Goal: Transaction & Acquisition: Purchase product/service

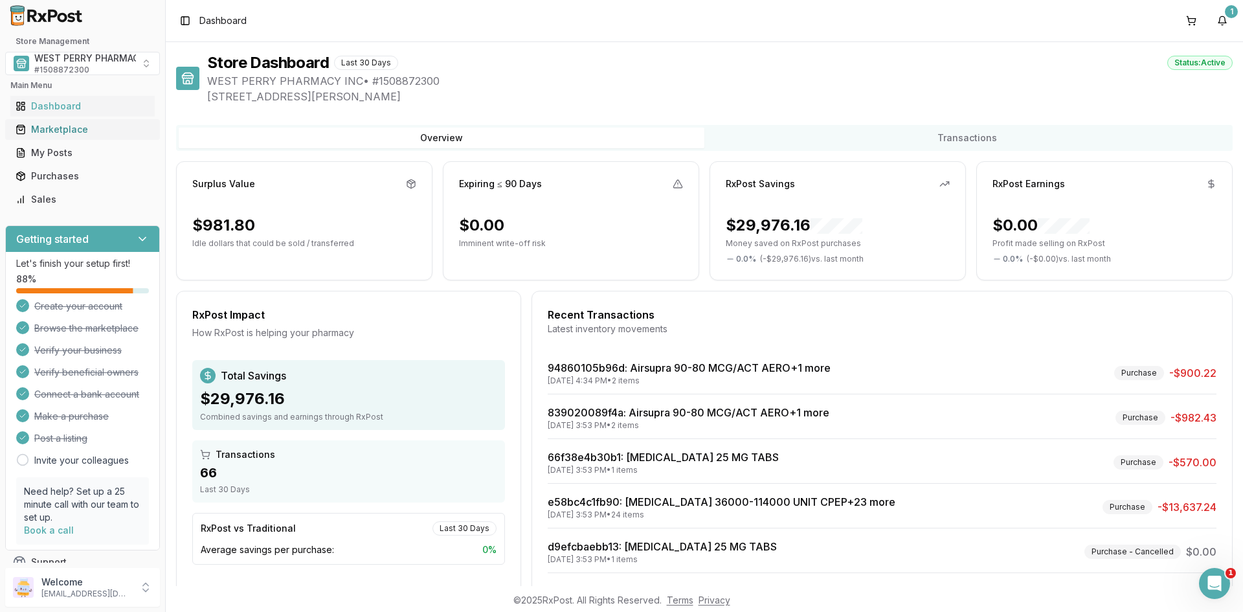
click at [47, 122] on link "Marketplace" at bounding box center [82, 129] width 144 height 23
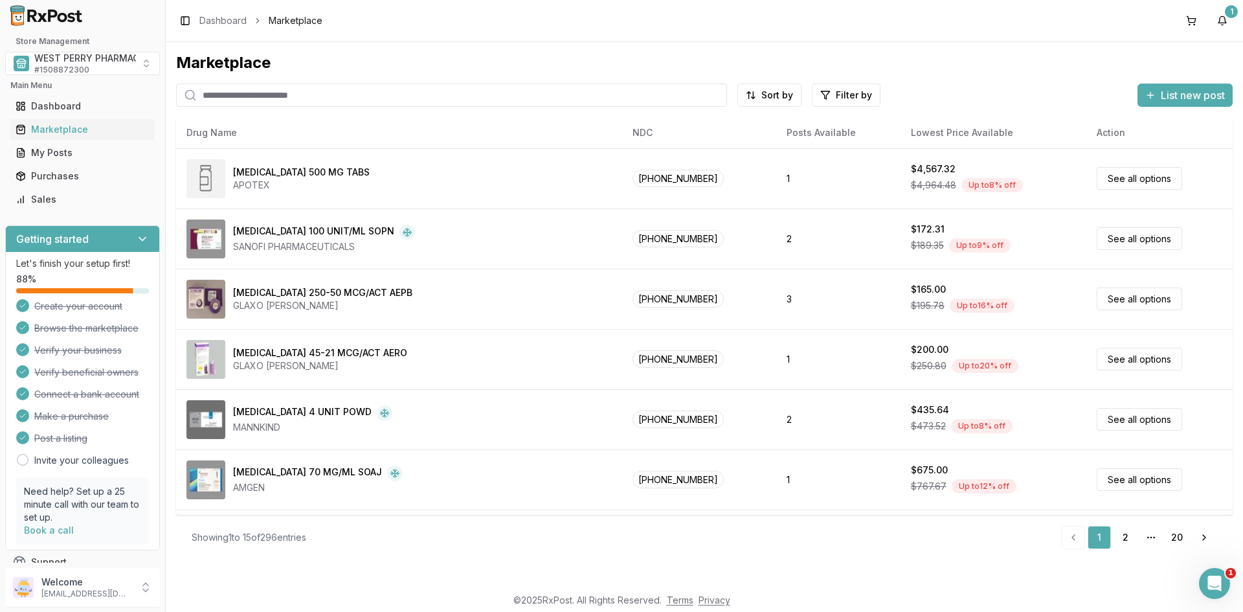
click at [268, 94] on input "search" at bounding box center [451, 95] width 551 height 23
type input "*****"
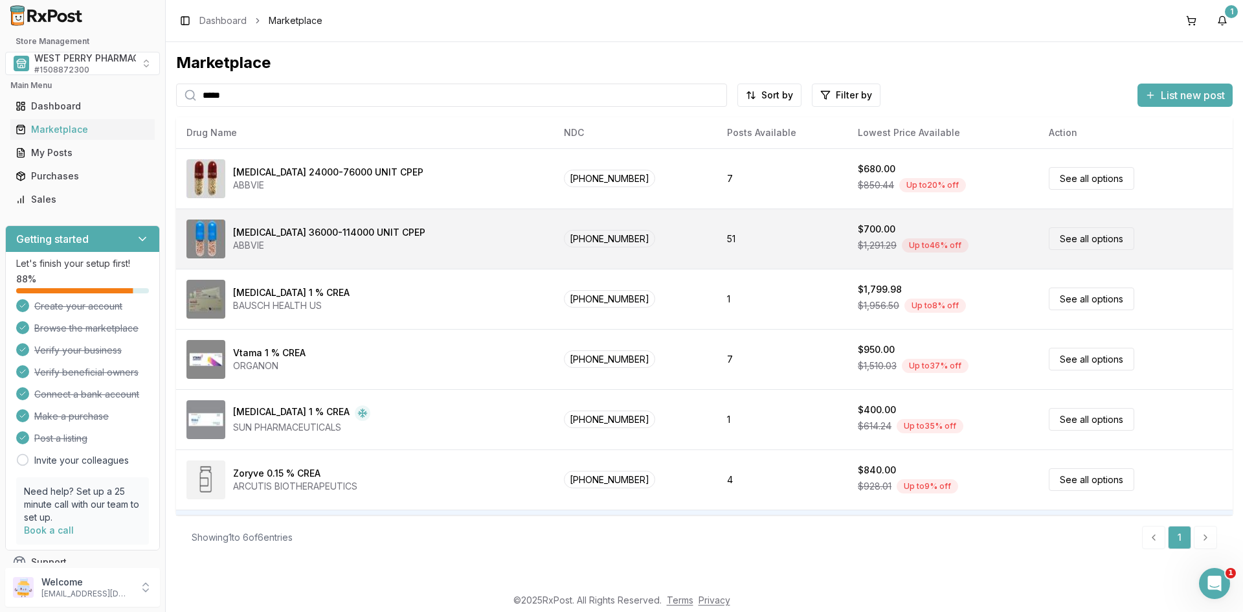
click at [301, 247] on div "ABBVIE" at bounding box center [329, 245] width 192 height 13
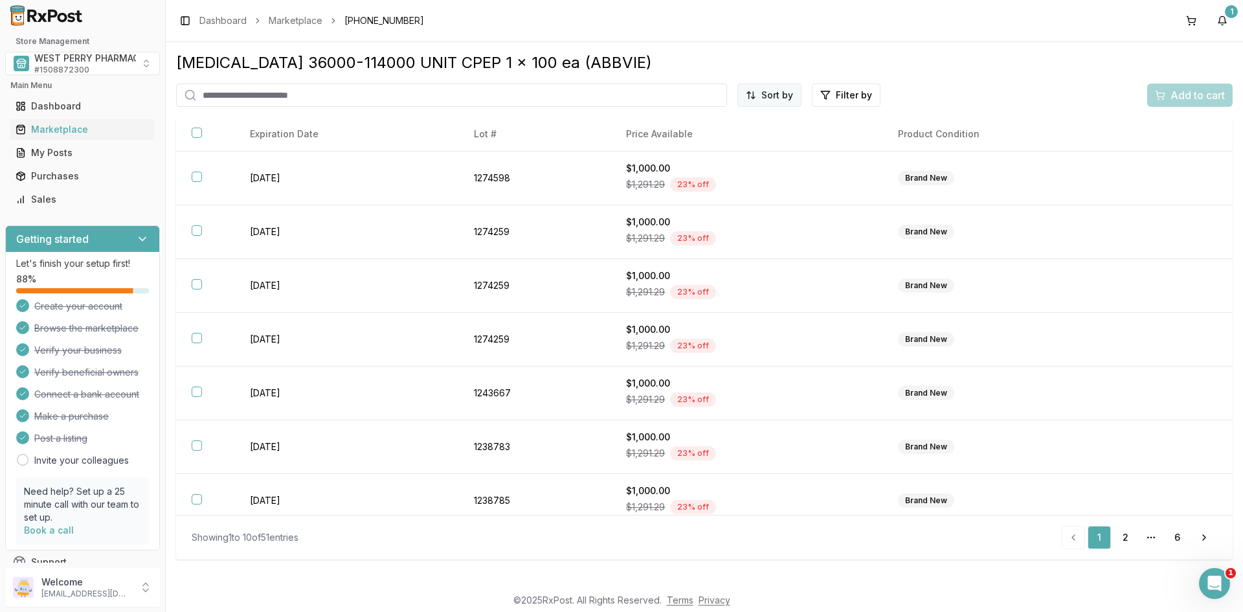
click at [764, 98] on html "Store Management WEST PERRY PHARMACY INC # 1508872300 Main Menu Dashboard Marke…" at bounding box center [621, 306] width 1243 height 612
click at [750, 163] on div "Best Discount (High to Low)" at bounding box center [737, 171] width 123 height 34
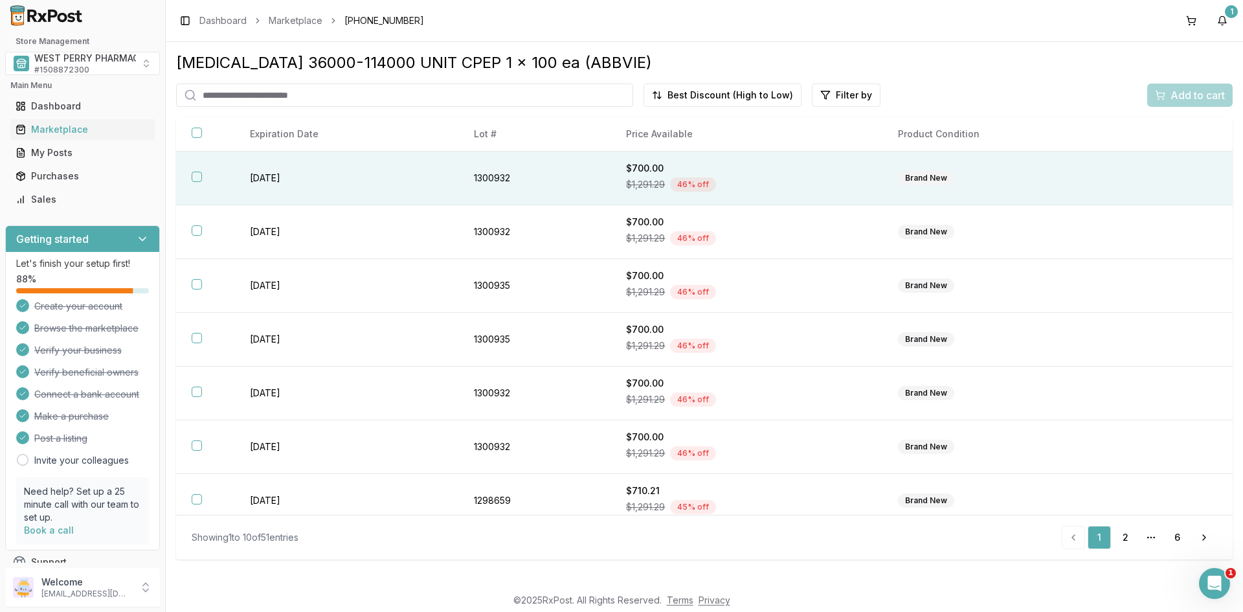
click at [196, 179] on button "button" at bounding box center [197, 177] width 10 height 10
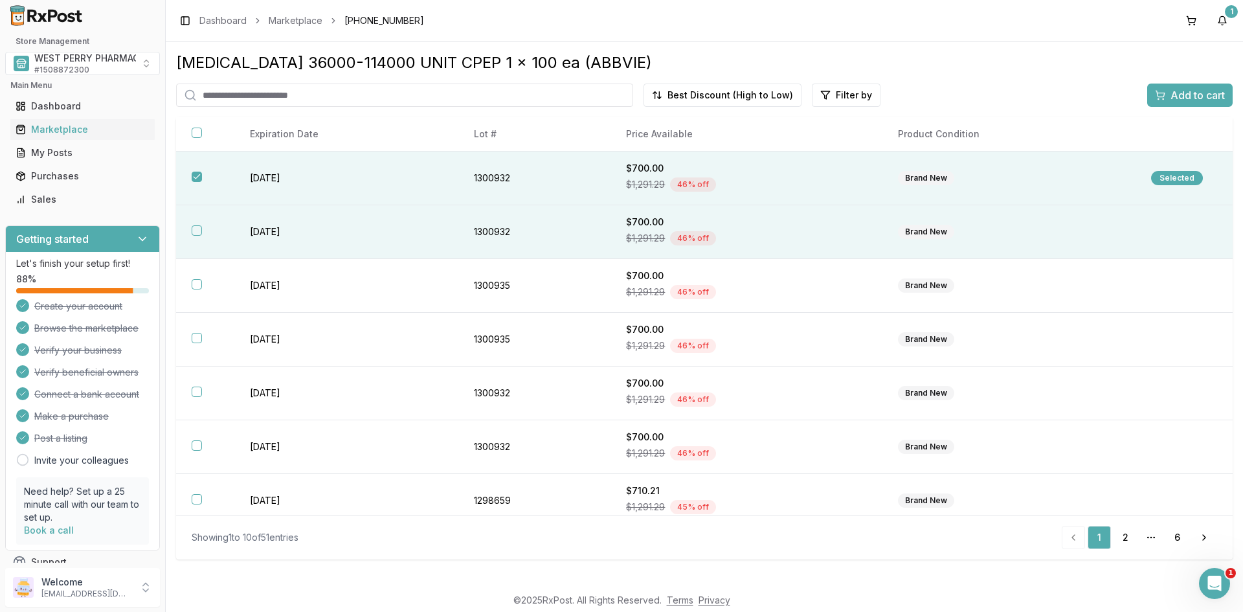
click at [194, 230] on button "button" at bounding box center [197, 230] width 10 height 10
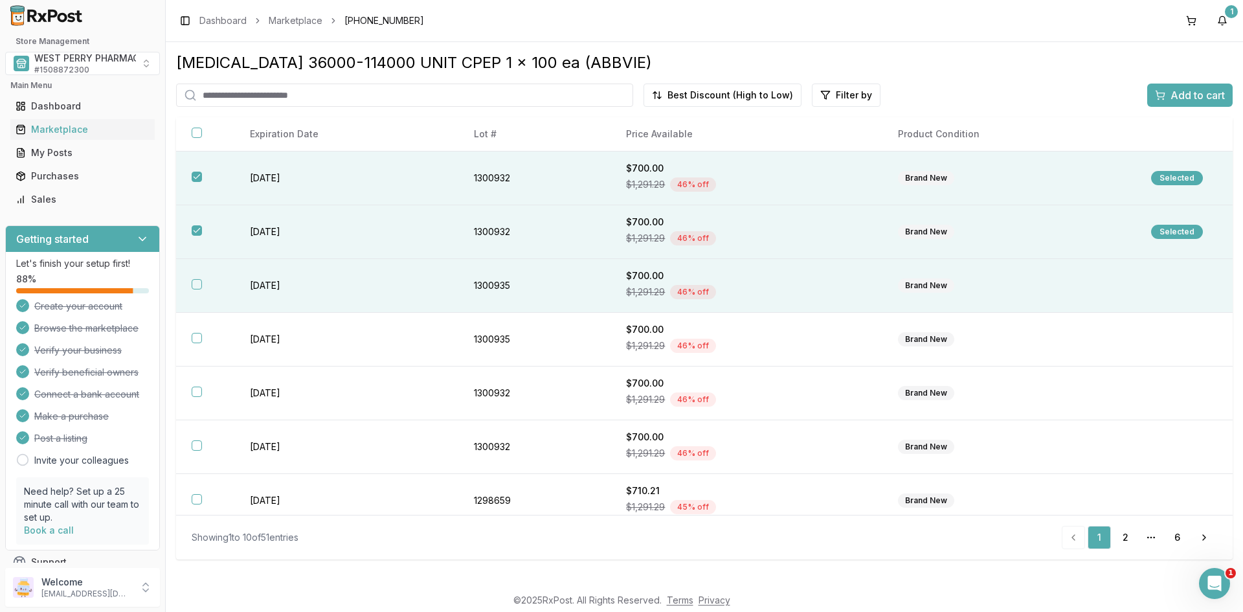
click at [268, 280] on td "[DATE]" at bounding box center [346, 286] width 224 height 54
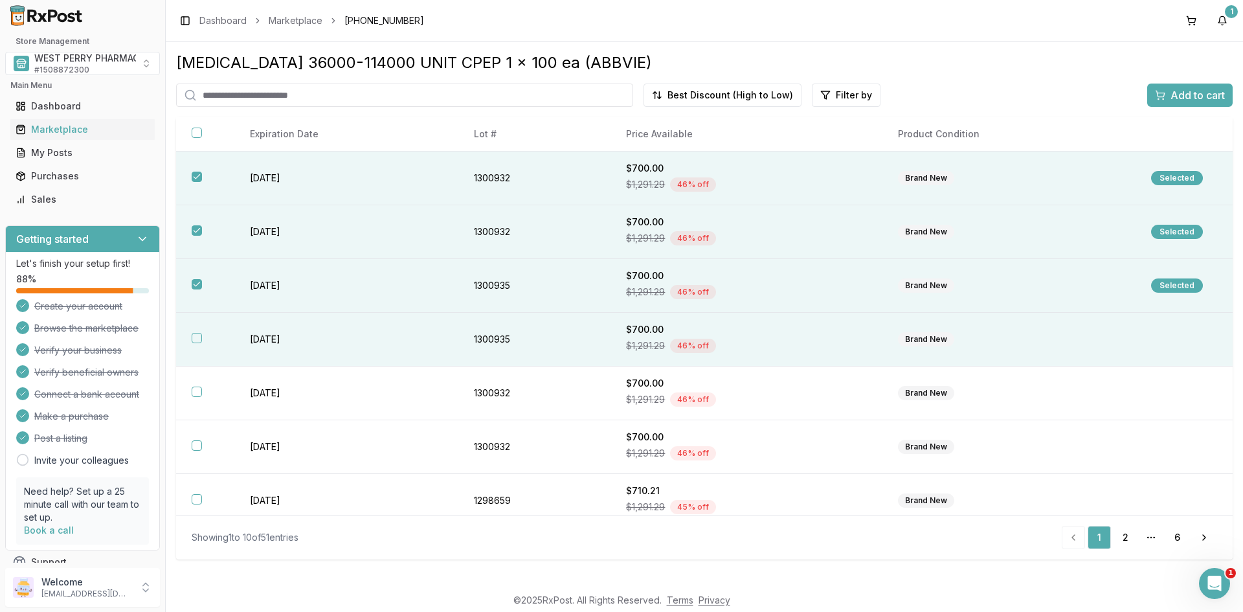
click at [272, 329] on td "[DATE]" at bounding box center [346, 340] width 224 height 54
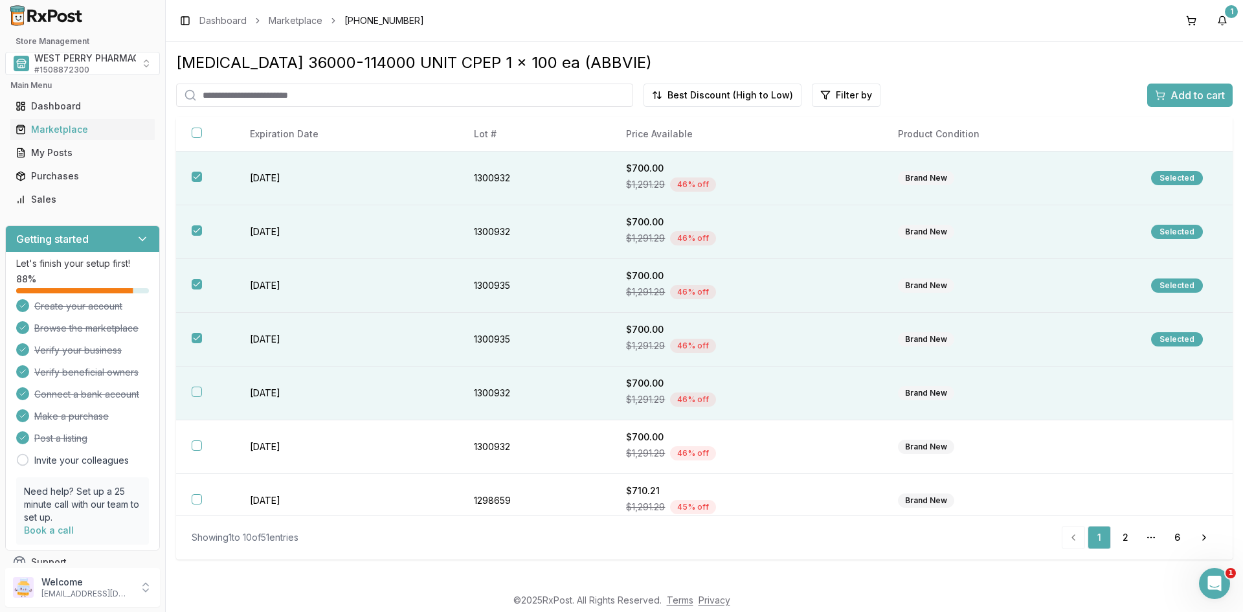
click at [271, 384] on td "[DATE]" at bounding box center [346, 393] width 224 height 54
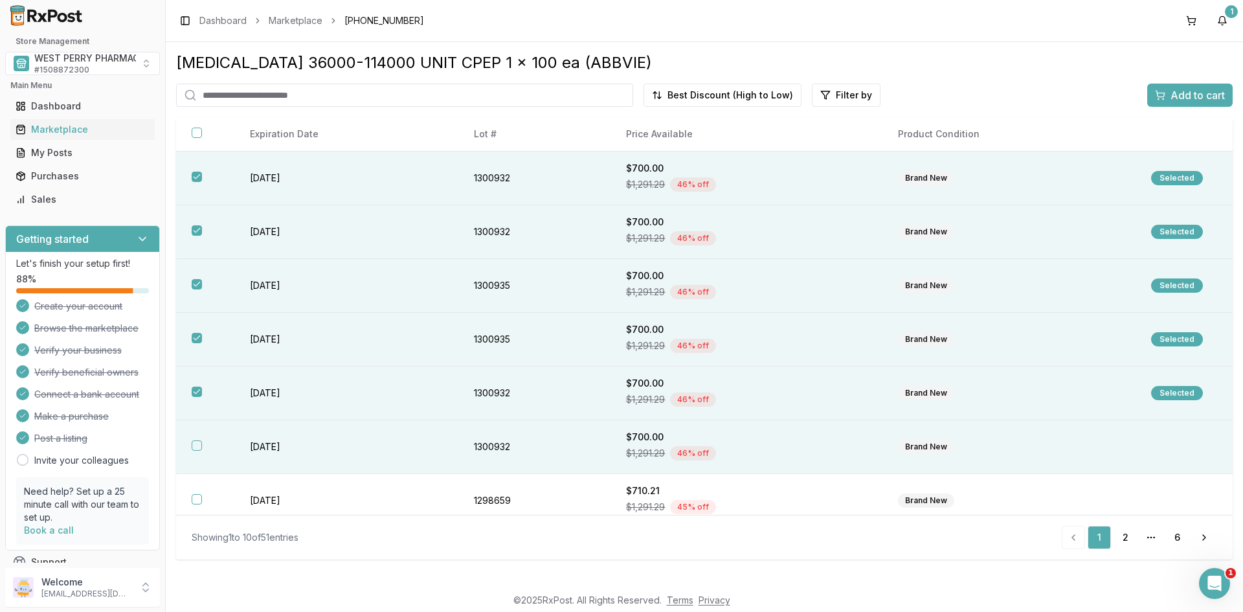
click at [255, 440] on td "[DATE]" at bounding box center [346, 447] width 224 height 54
click at [1185, 98] on span "Add to cart" at bounding box center [1197, 95] width 54 height 16
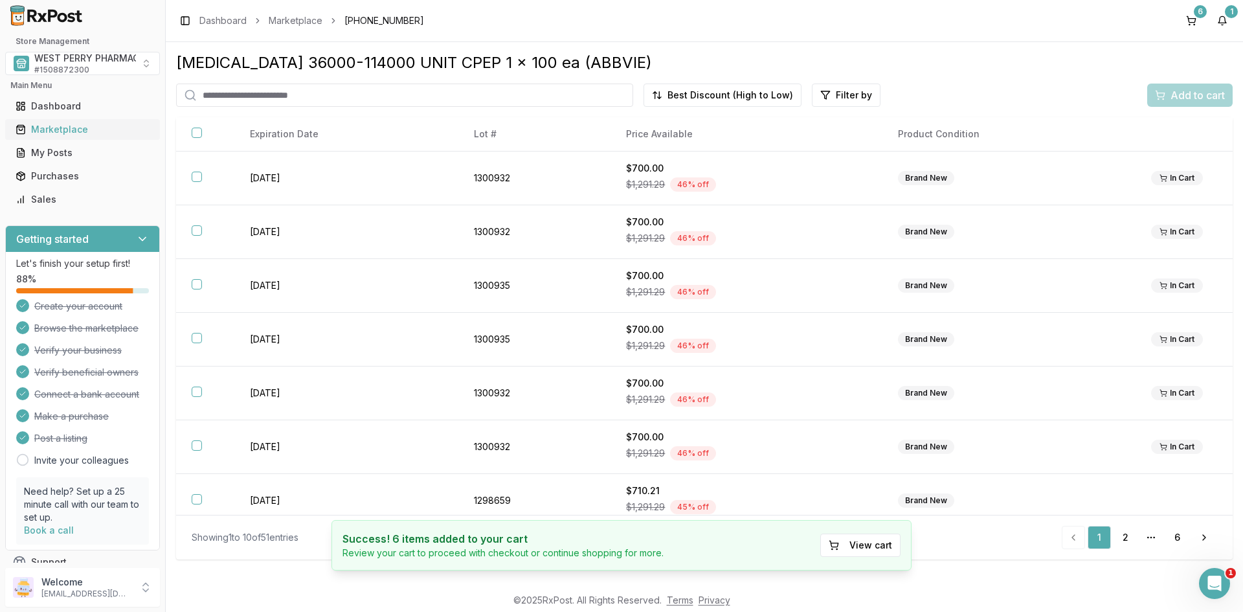
click at [69, 128] on div "Marketplace" at bounding box center [83, 129] width 134 height 13
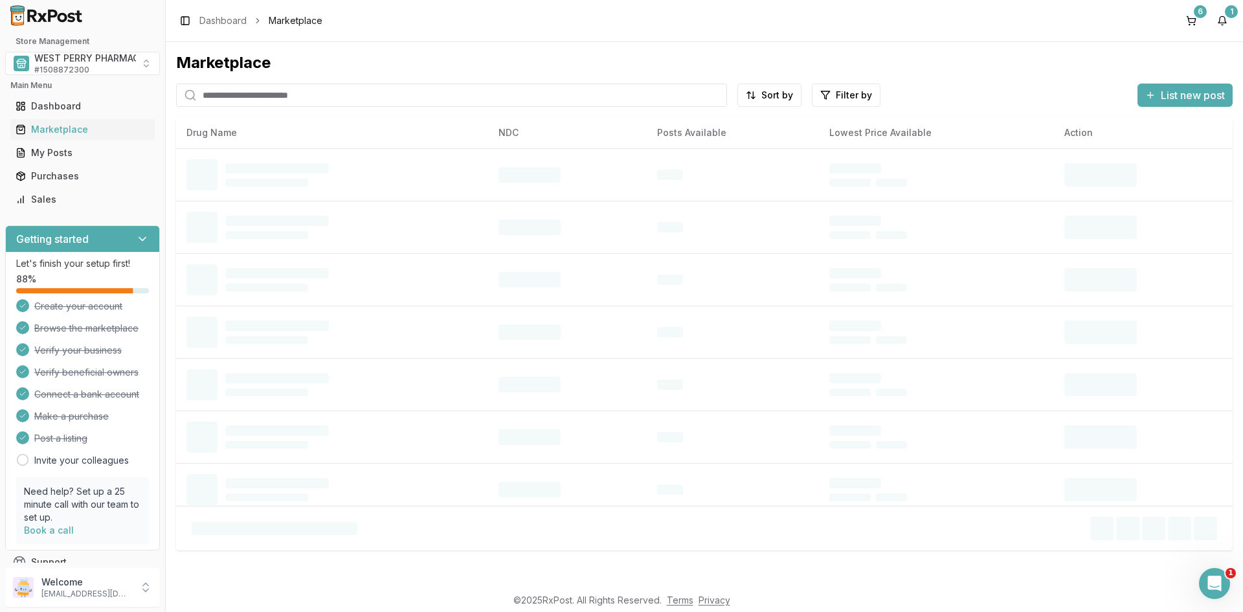
click at [225, 96] on input "search" at bounding box center [451, 95] width 551 height 23
type input "********"
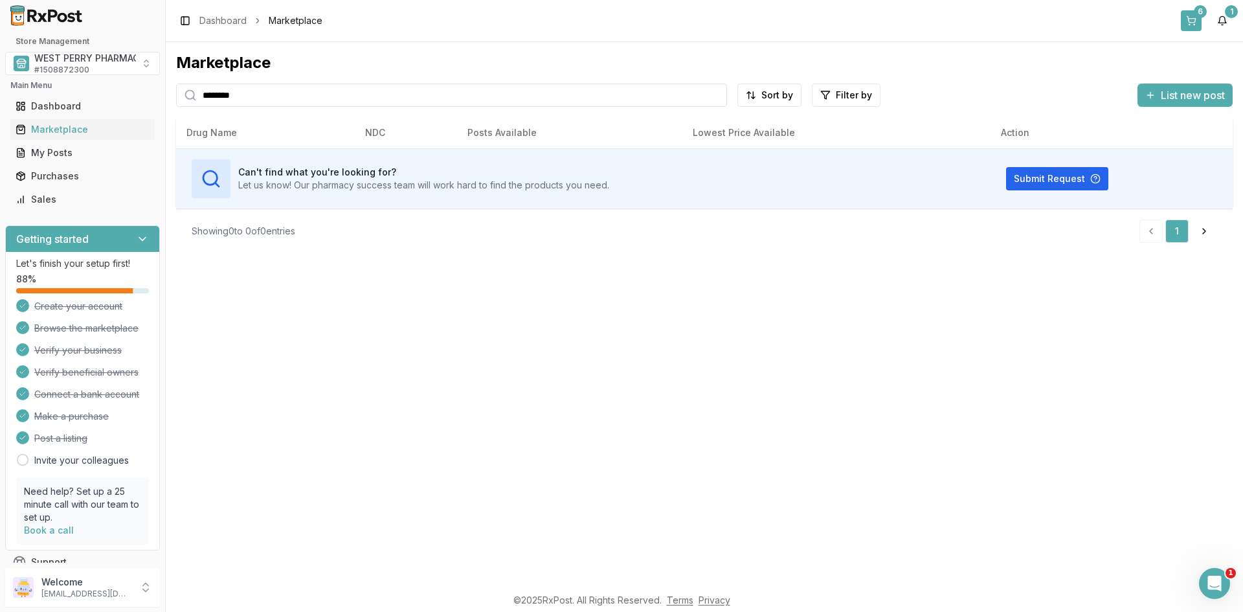
click at [1189, 19] on button "6" at bounding box center [1191, 20] width 21 height 21
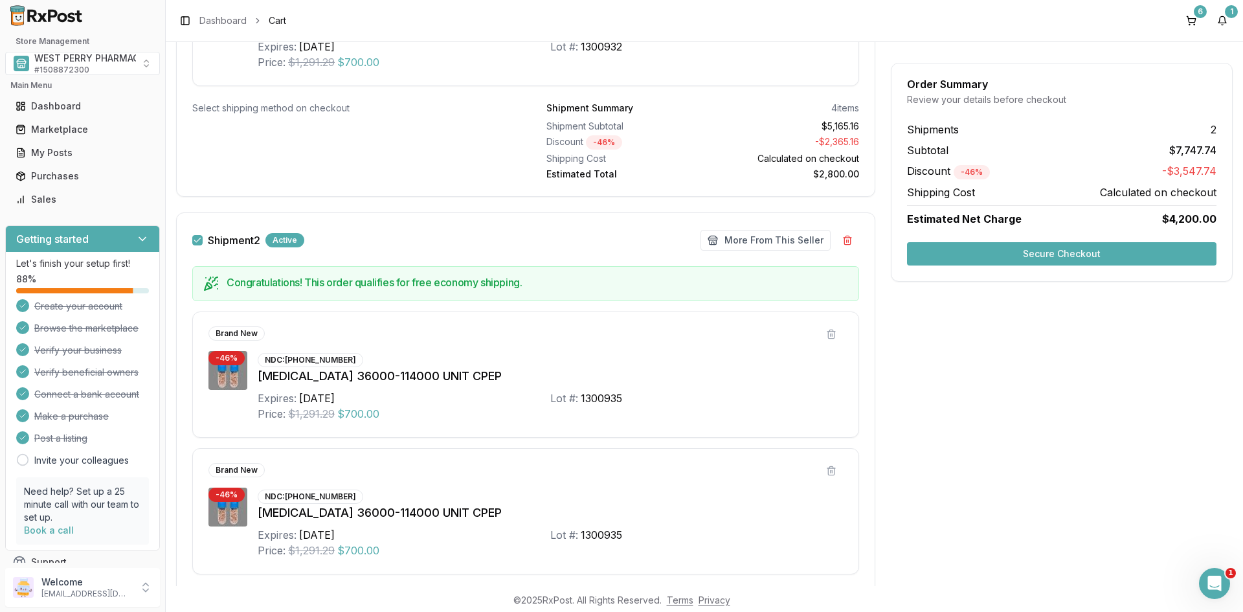
scroll to position [605, 0]
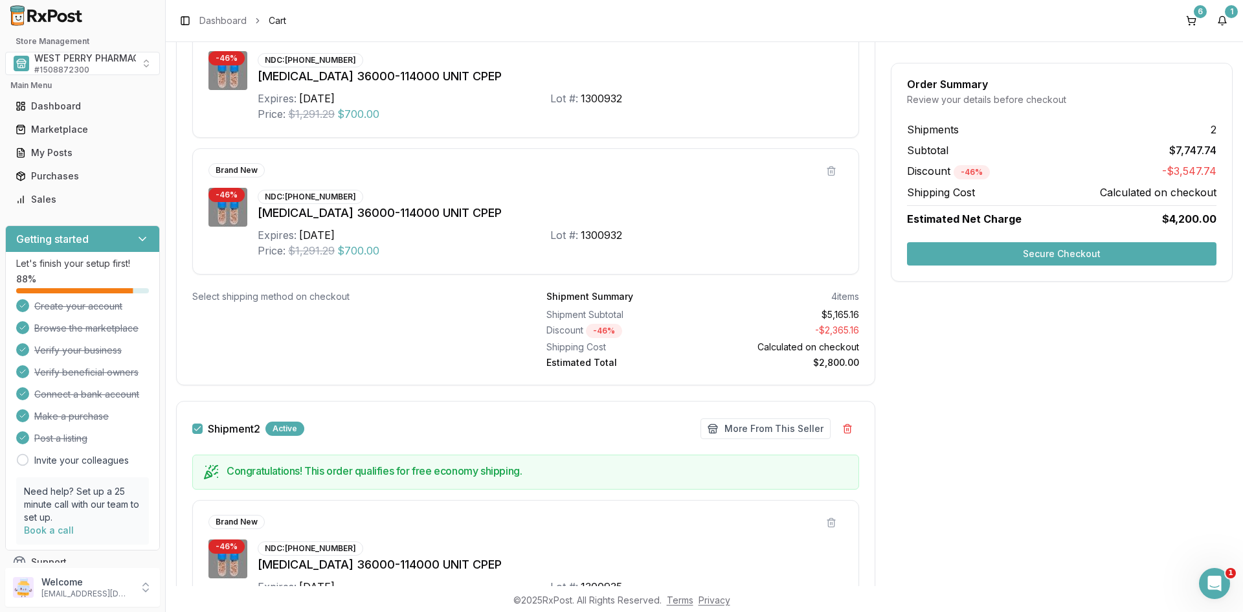
click at [1054, 252] on button "Secure Checkout" at bounding box center [1061, 253] width 309 height 23
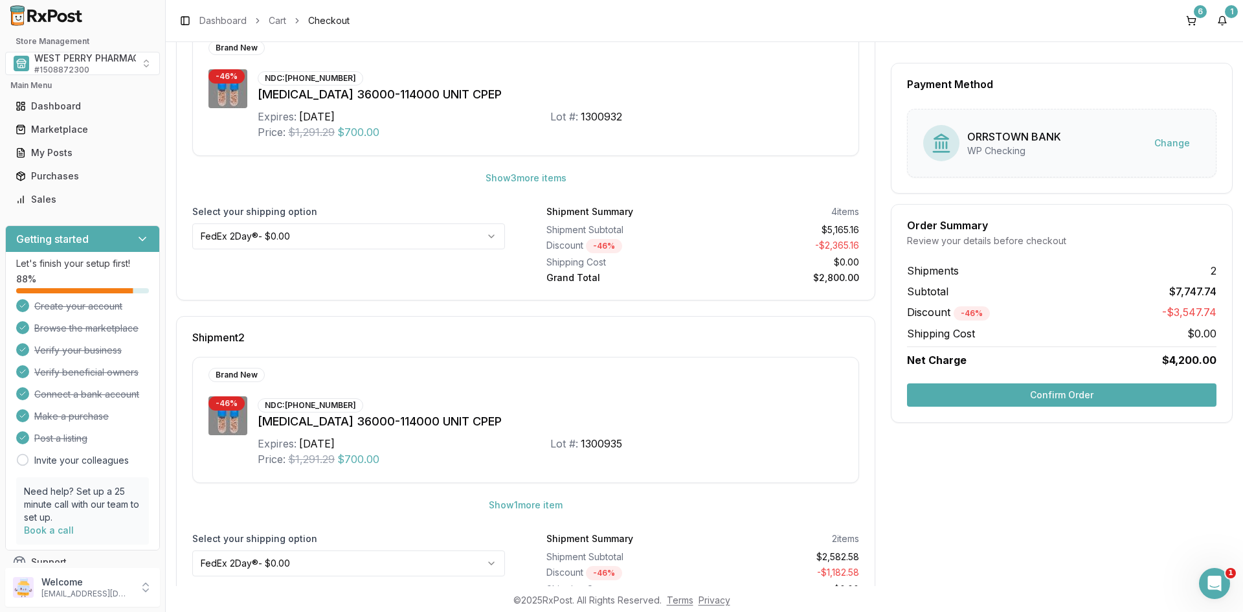
scroll to position [311, 0]
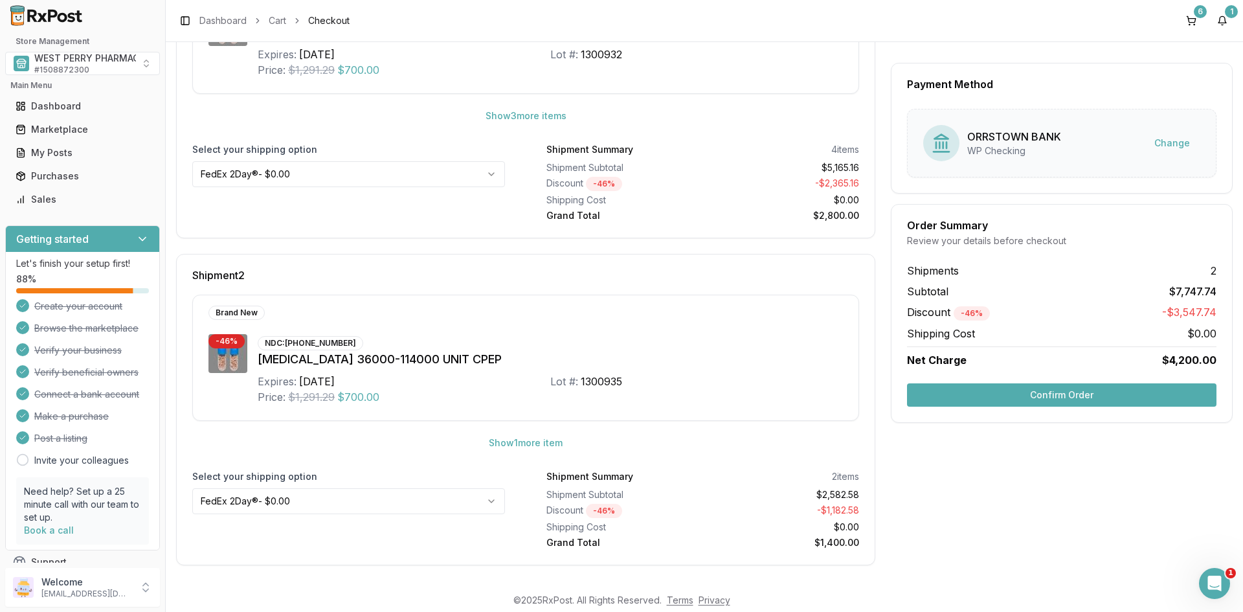
click at [1036, 388] on button "Confirm Order" at bounding box center [1061, 394] width 309 height 23
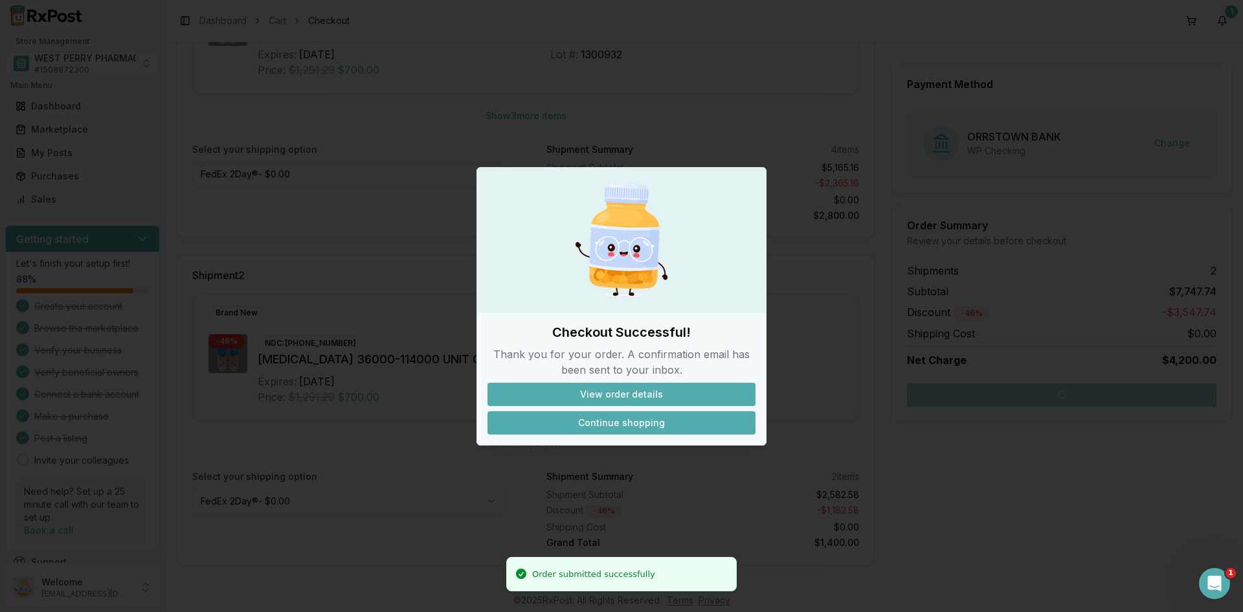
click at [621, 425] on button "Continue shopping" at bounding box center [621, 422] width 268 height 23
